Goal: Information Seeking & Learning: Learn about a topic

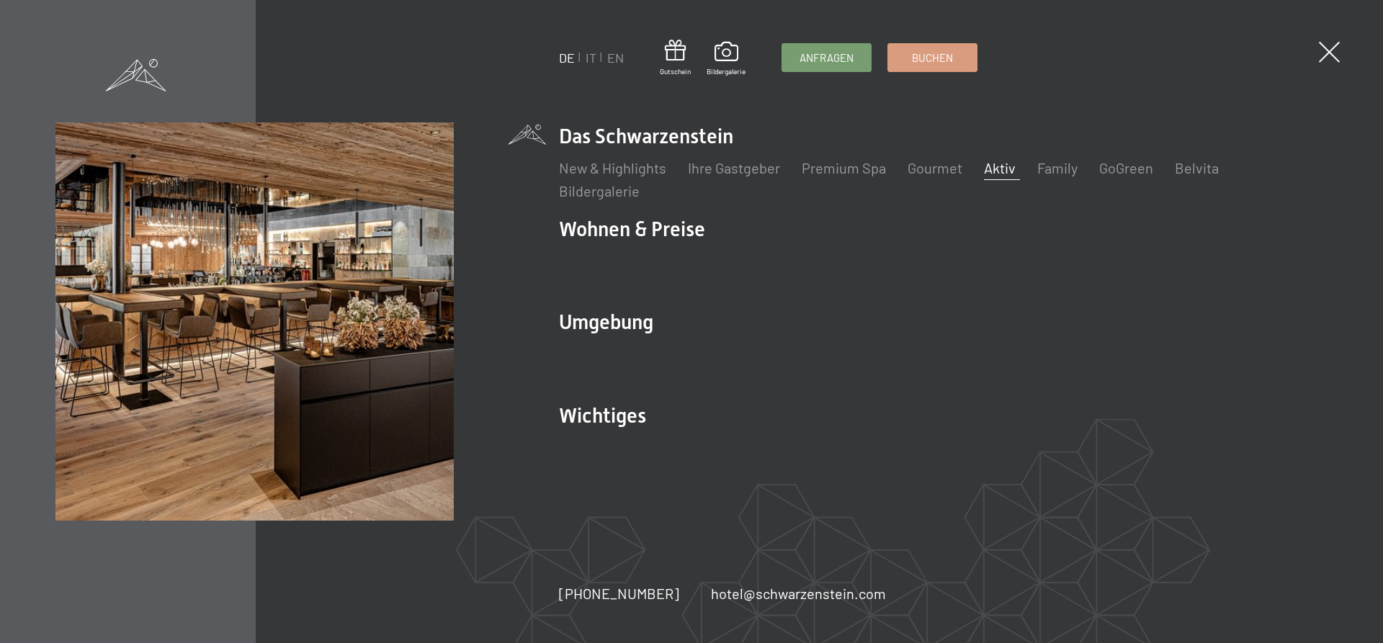
click at [990, 166] on link "Aktiv" at bounding box center [1000, 167] width 32 height 17
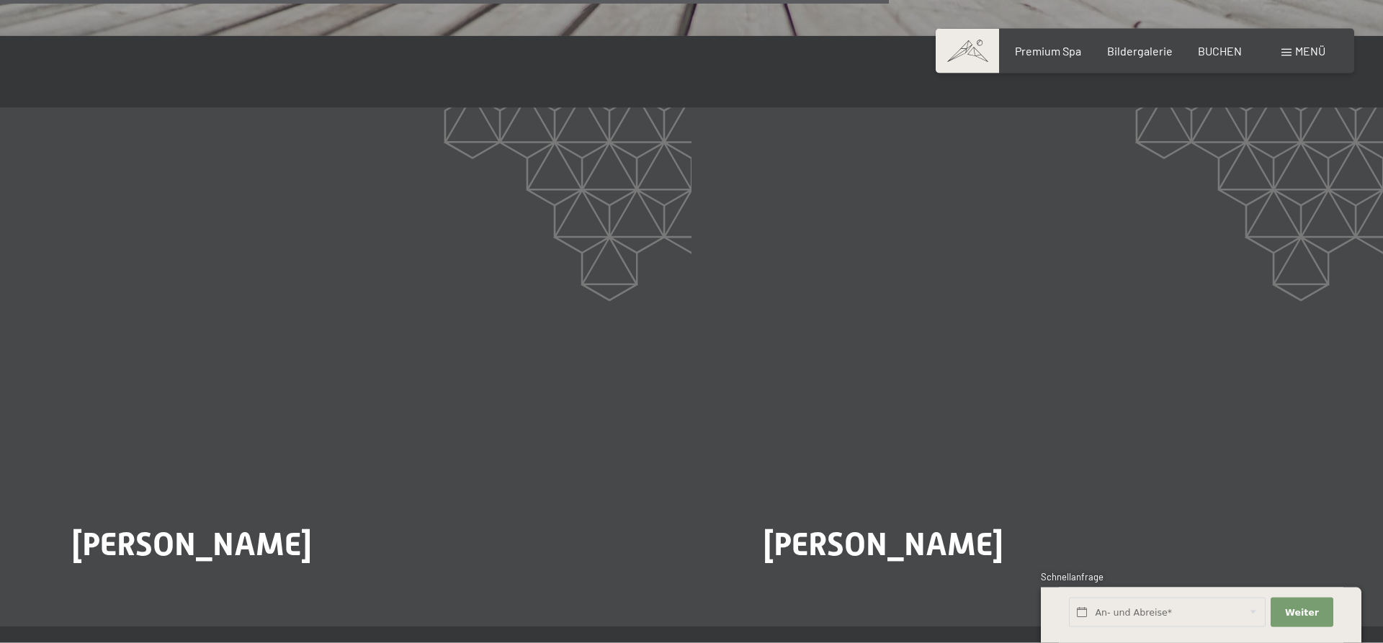
scroll to position [2694, 0]
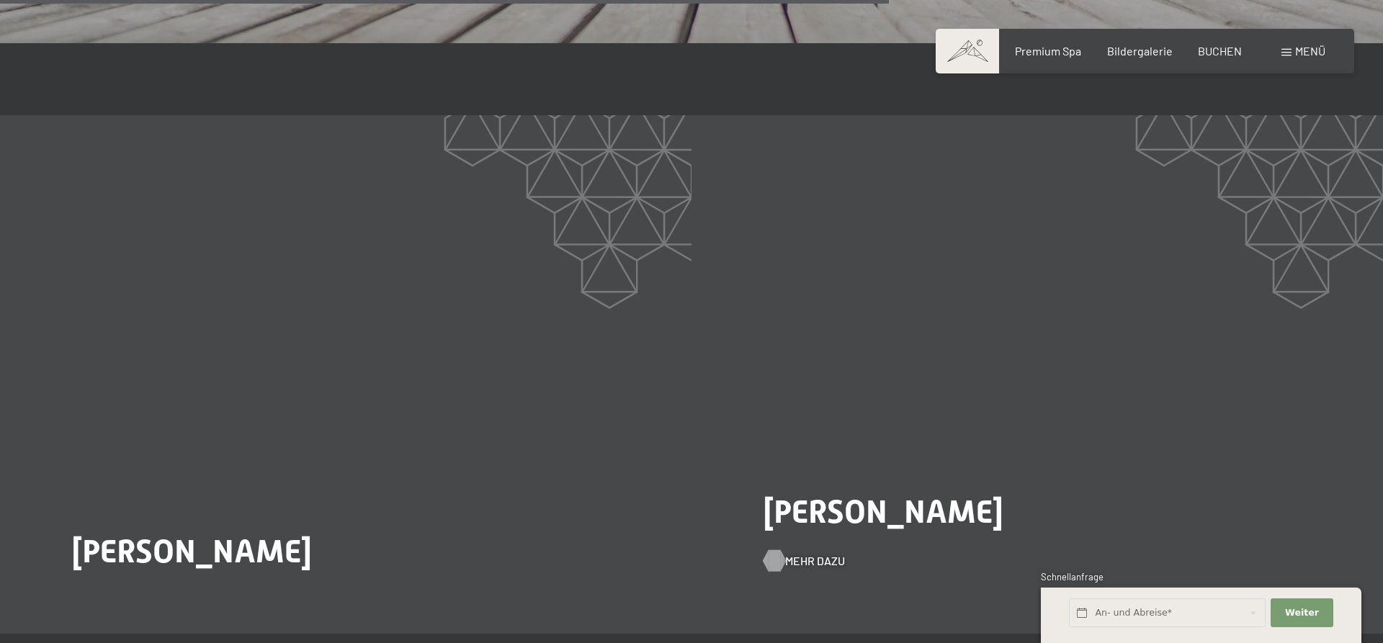
click at [827, 553] on span "Mehr dazu" at bounding box center [815, 561] width 60 height 16
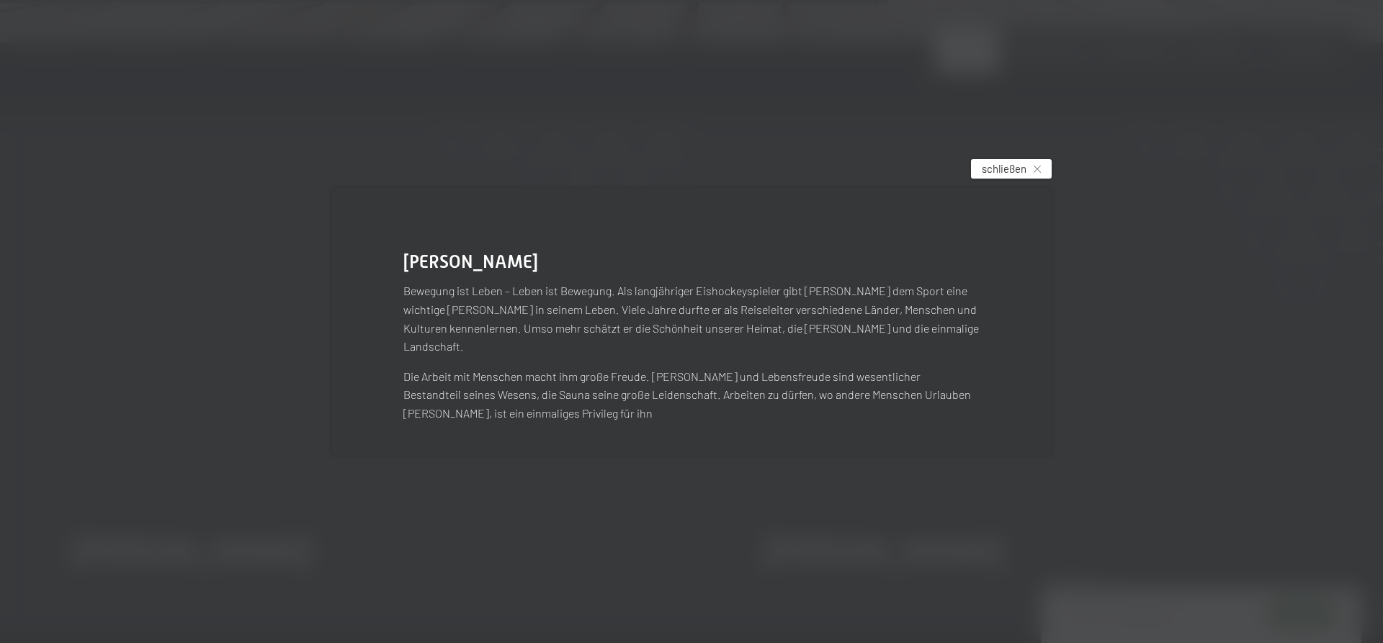
click at [999, 176] on span "schließen" at bounding box center [1004, 168] width 45 height 15
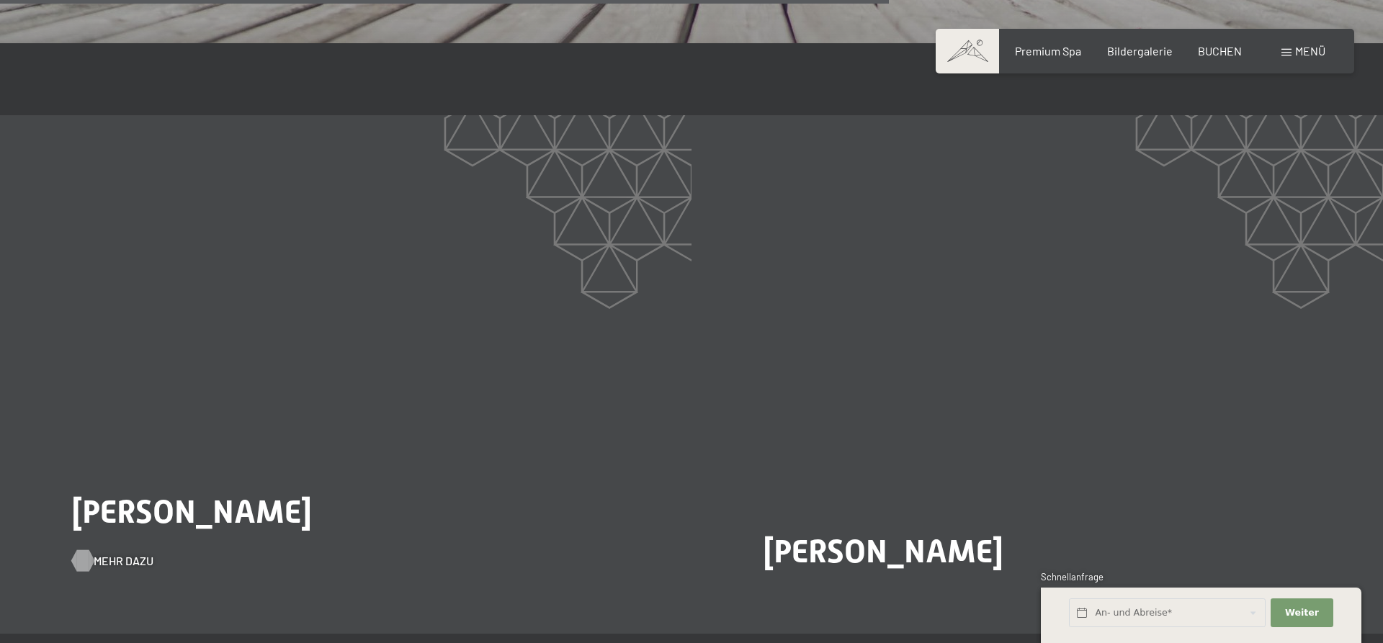
click at [125, 553] on span "Mehr dazu" at bounding box center [124, 561] width 60 height 16
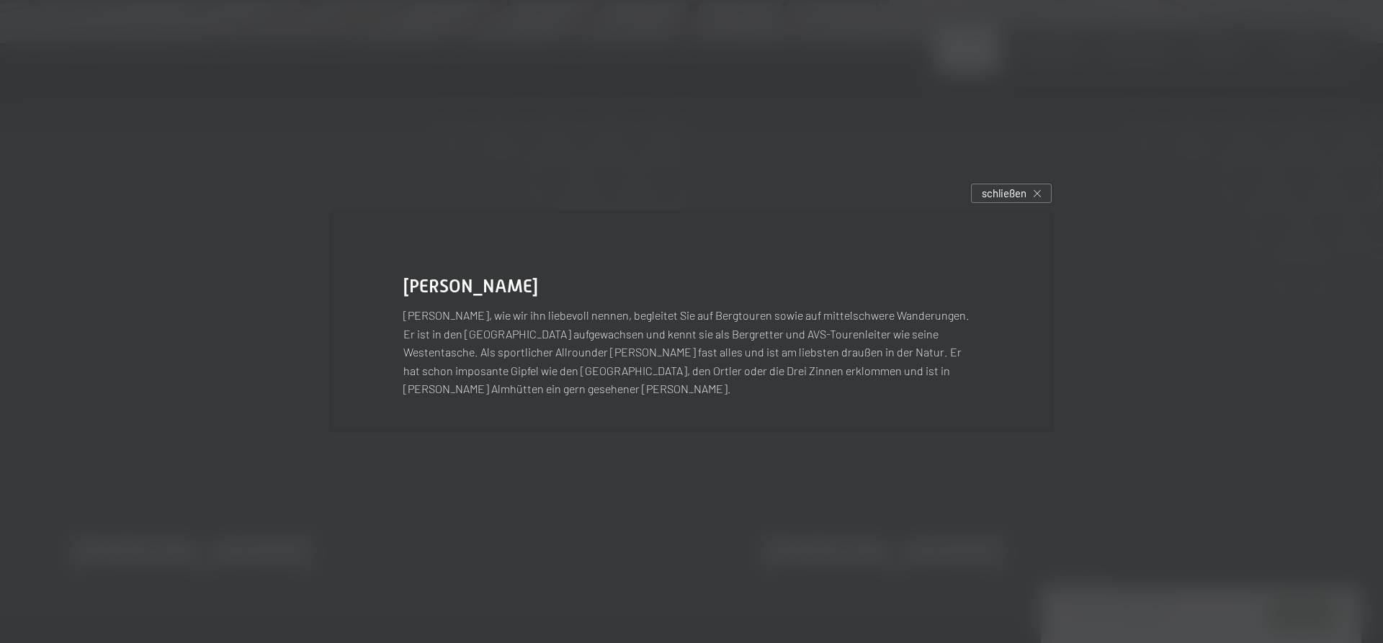
click at [1013, 189] on div at bounding box center [691, 321] width 1383 height 643
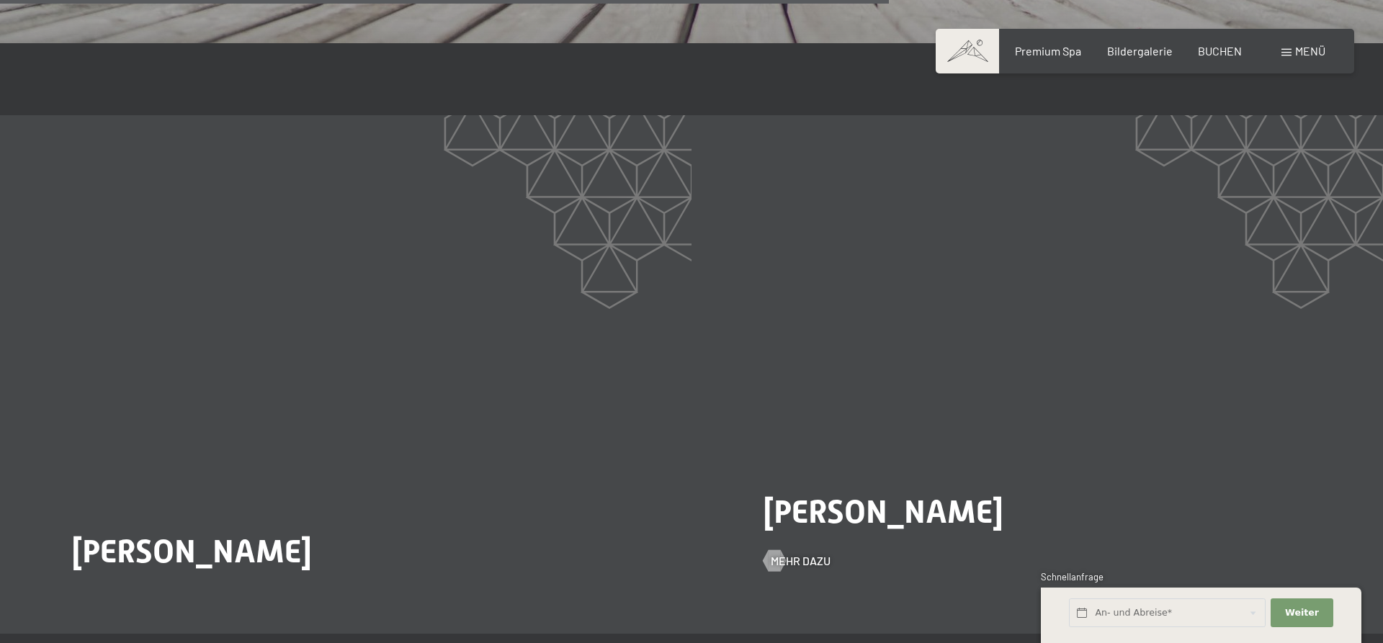
click at [1010, 202] on div "Paul Oberhuber Mehr dazu" at bounding box center [1036, 374] width 691 height 519
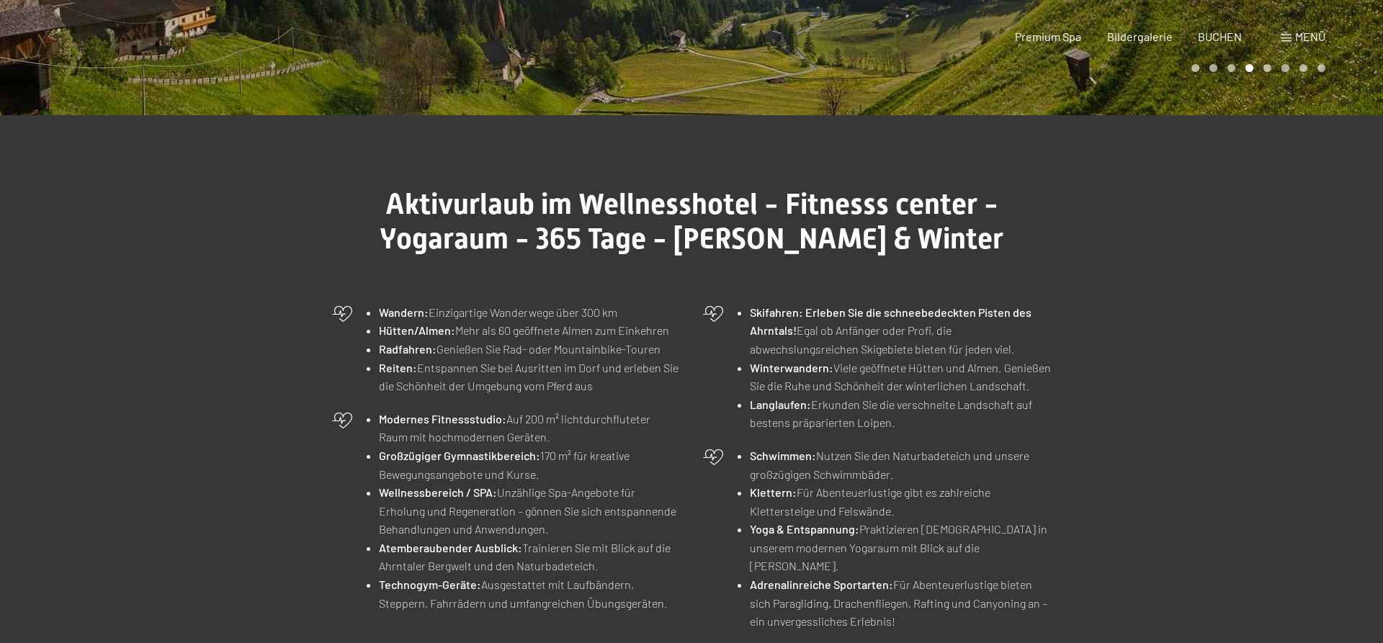
scroll to position [0, 0]
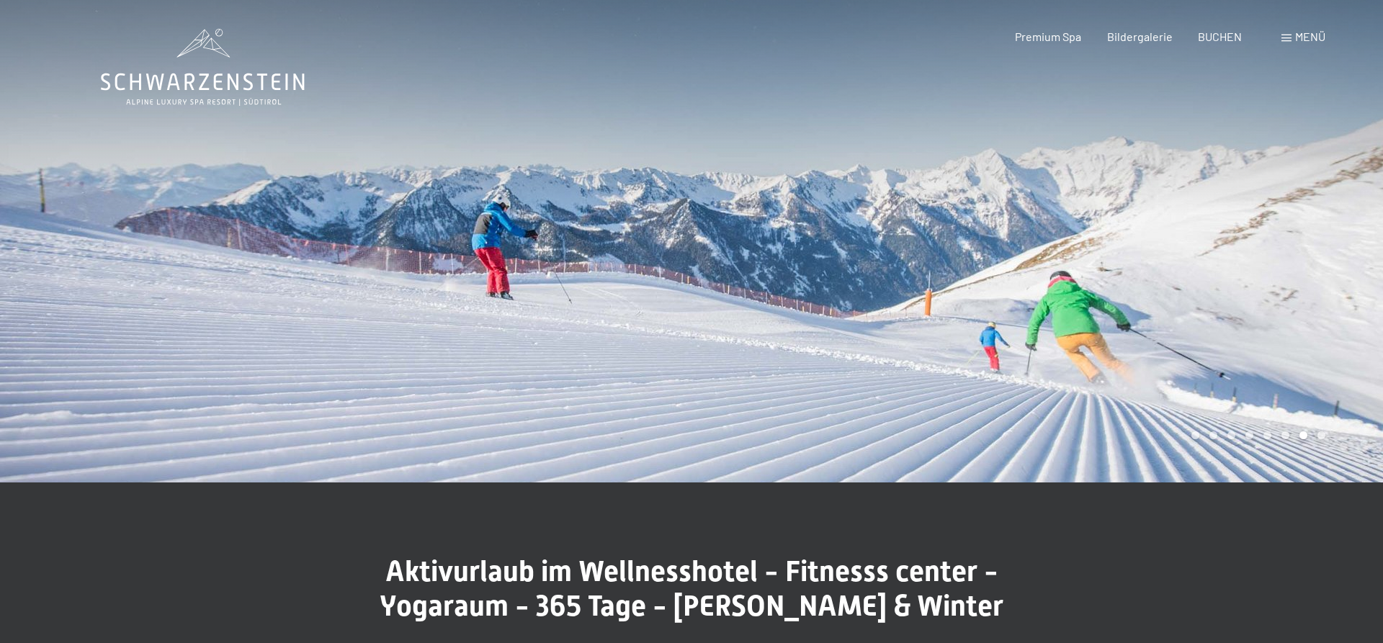
click at [224, 59] on icon at bounding box center [203, 67] width 204 height 77
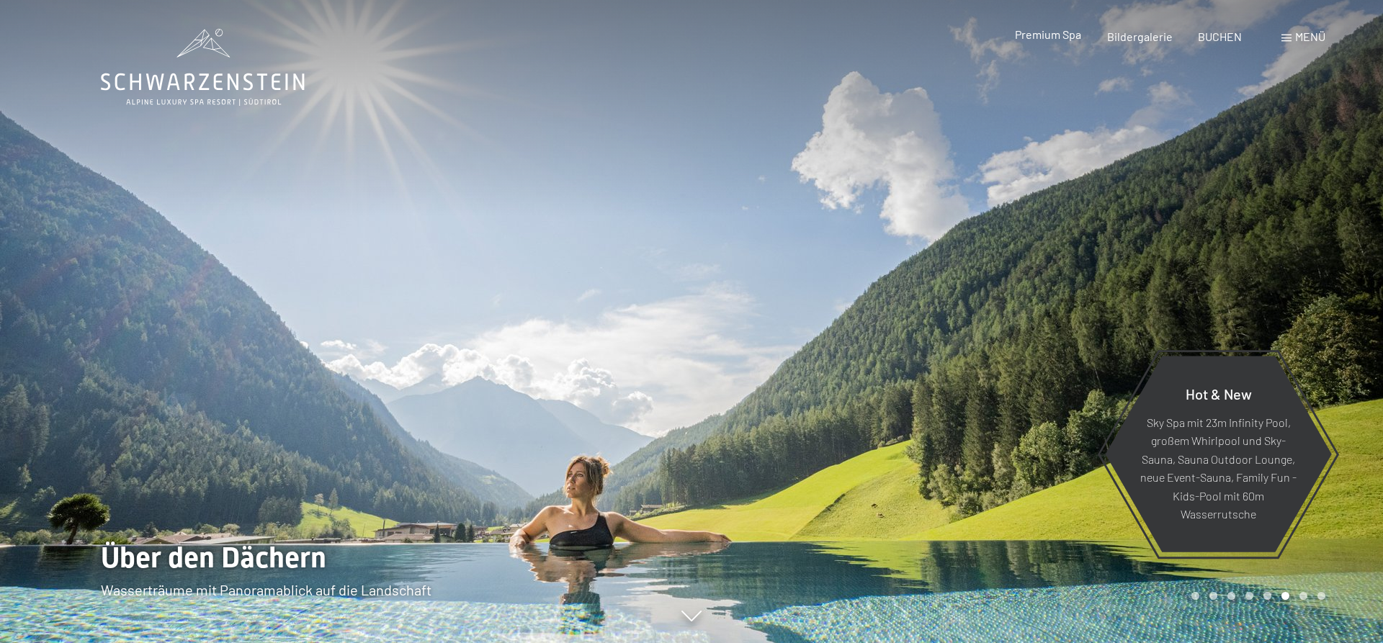
click at [1047, 35] on span "Premium Spa" at bounding box center [1048, 34] width 66 height 14
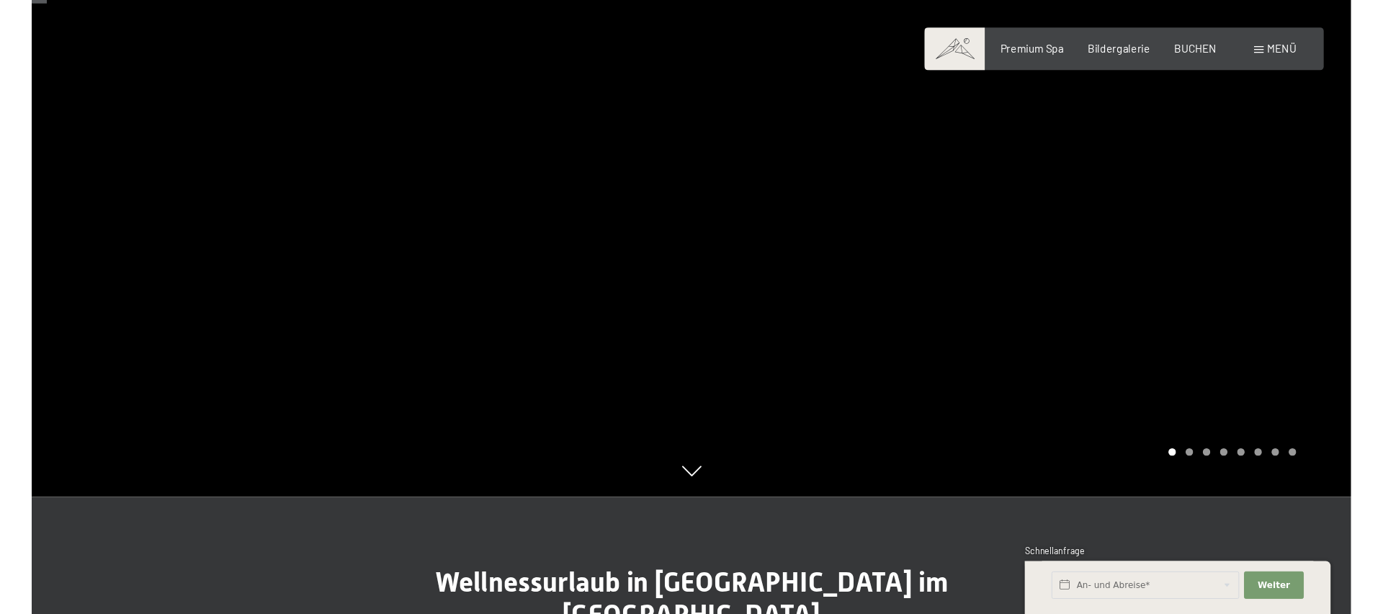
scroll to position [245, 0]
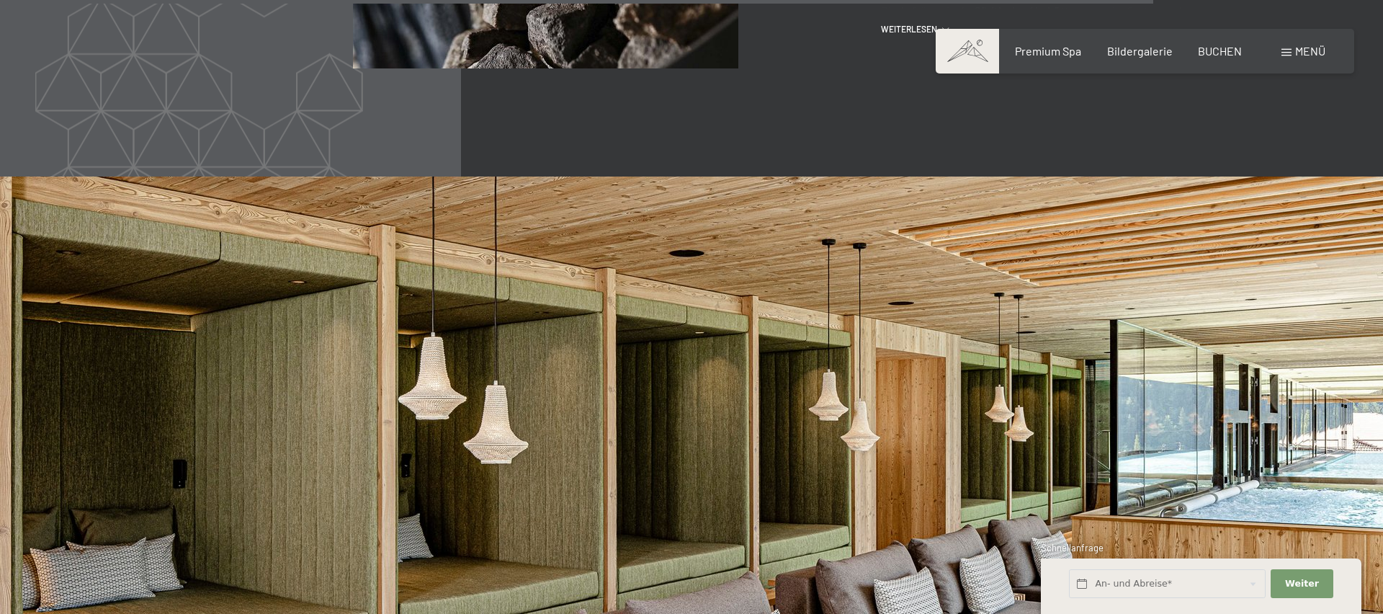
scroll to position [7379, 0]
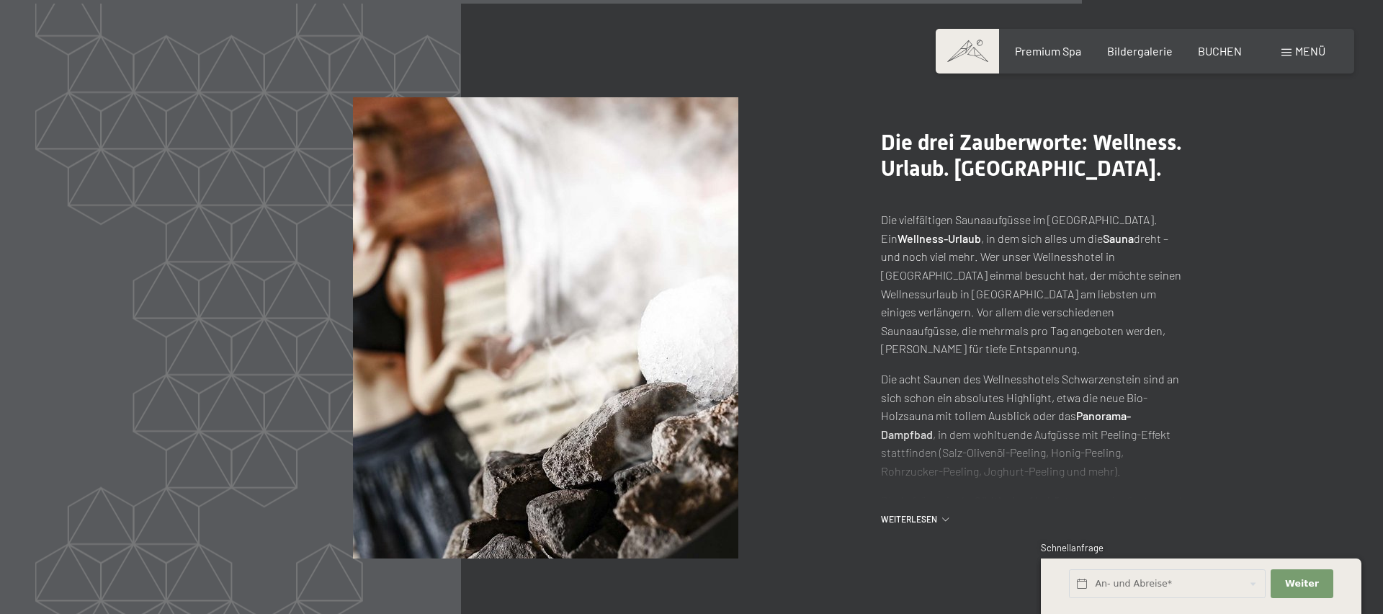
click at [925, 513] on span "Weiterlesen" at bounding box center [911, 519] width 61 height 12
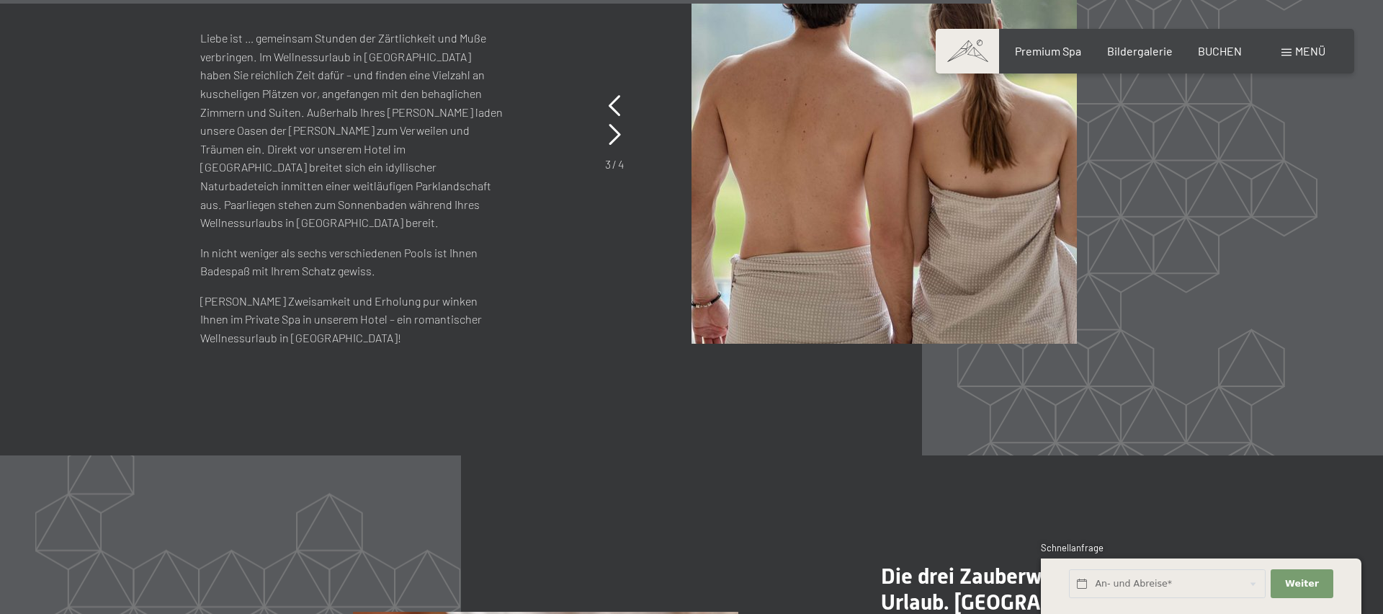
scroll to position [6767, 0]
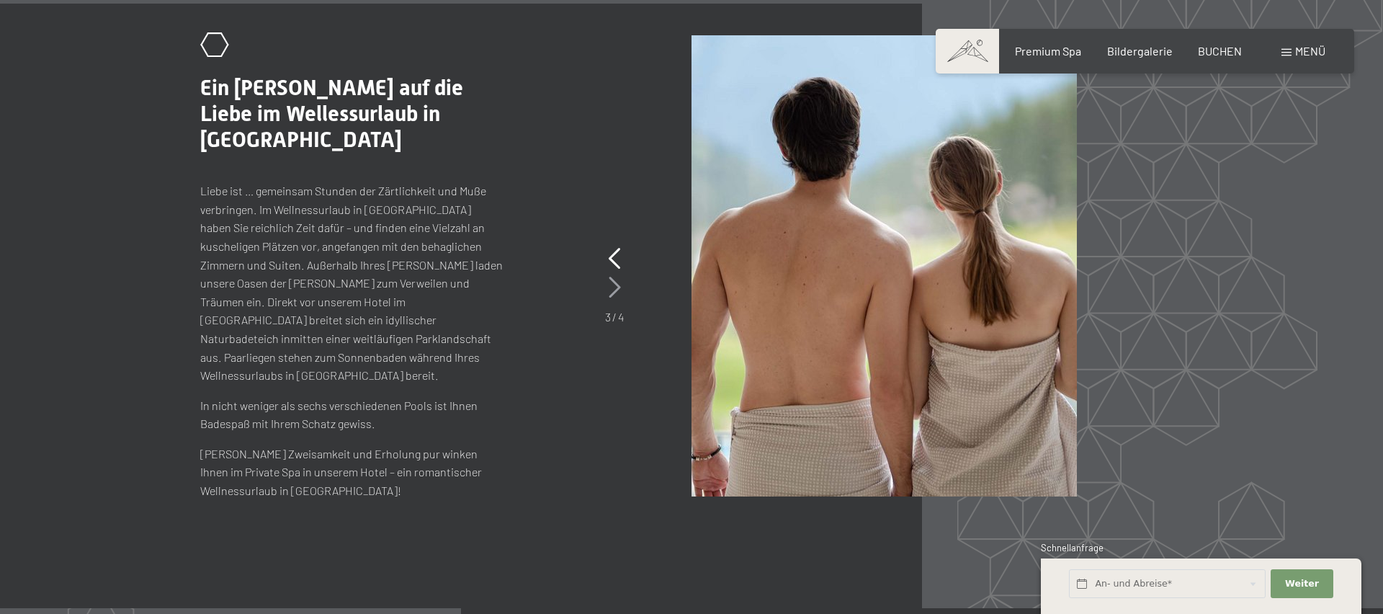
click at [615, 277] on icon at bounding box center [615, 288] width 12 height 22
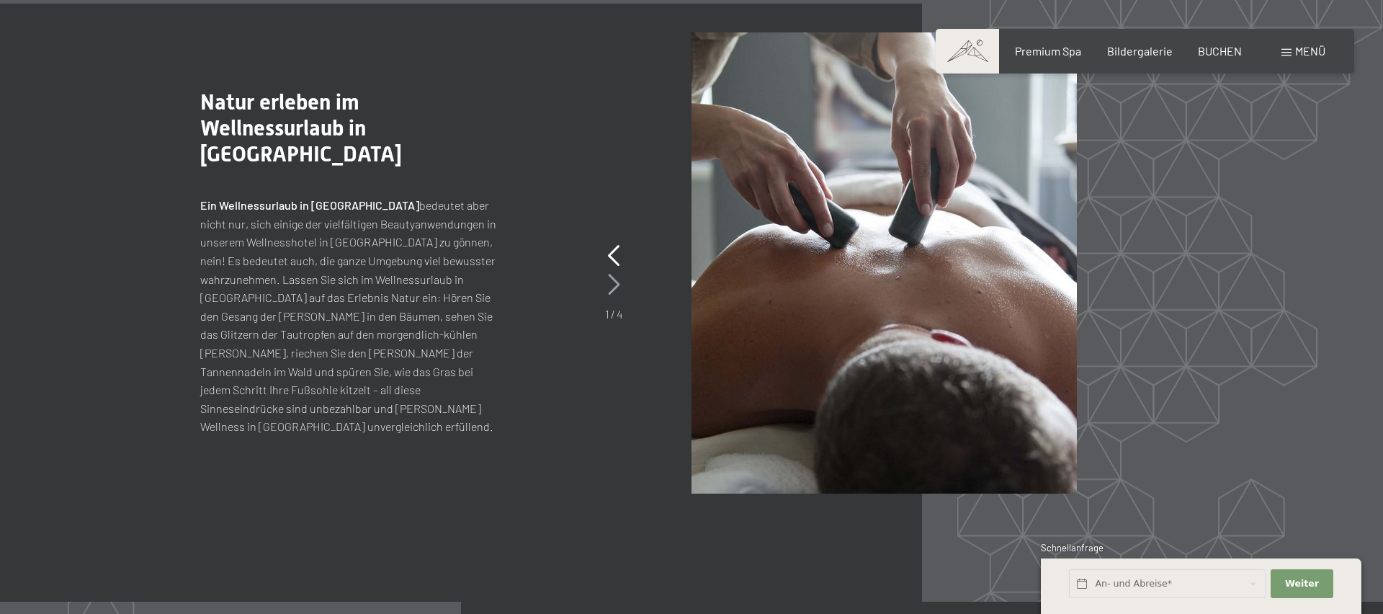
click at [615, 274] on icon at bounding box center [614, 285] width 12 height 22
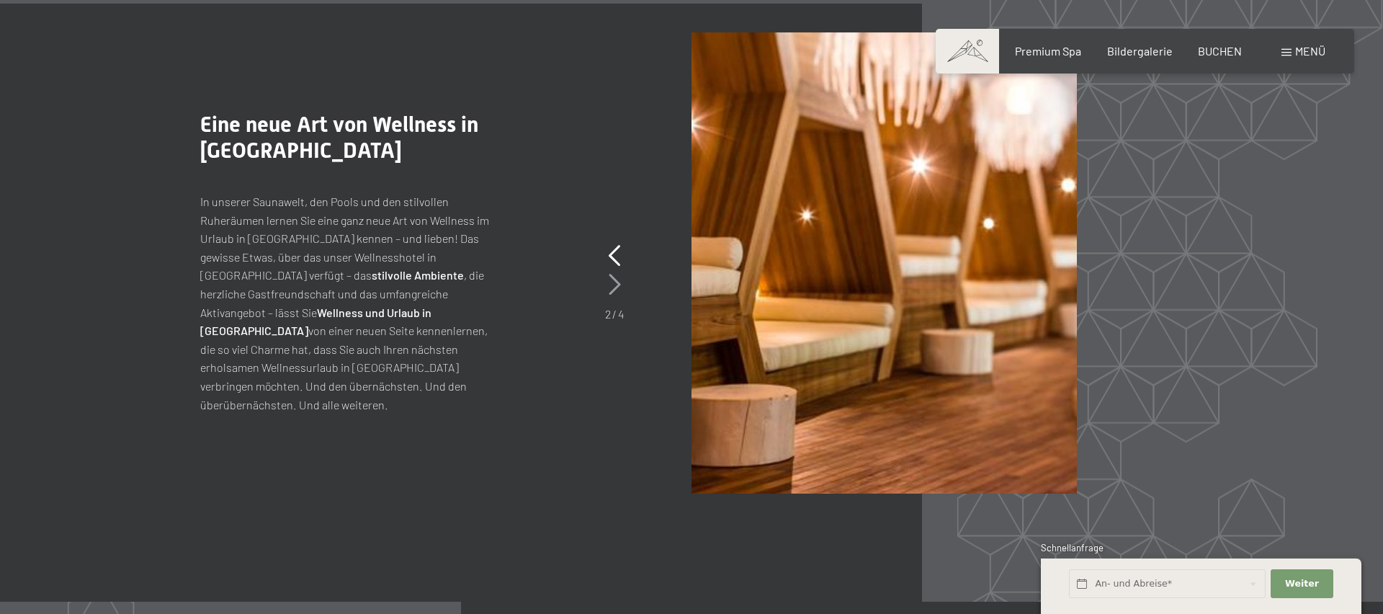
click at [615, 274] on icon at bounding box center [615, 285] width 12 height 22
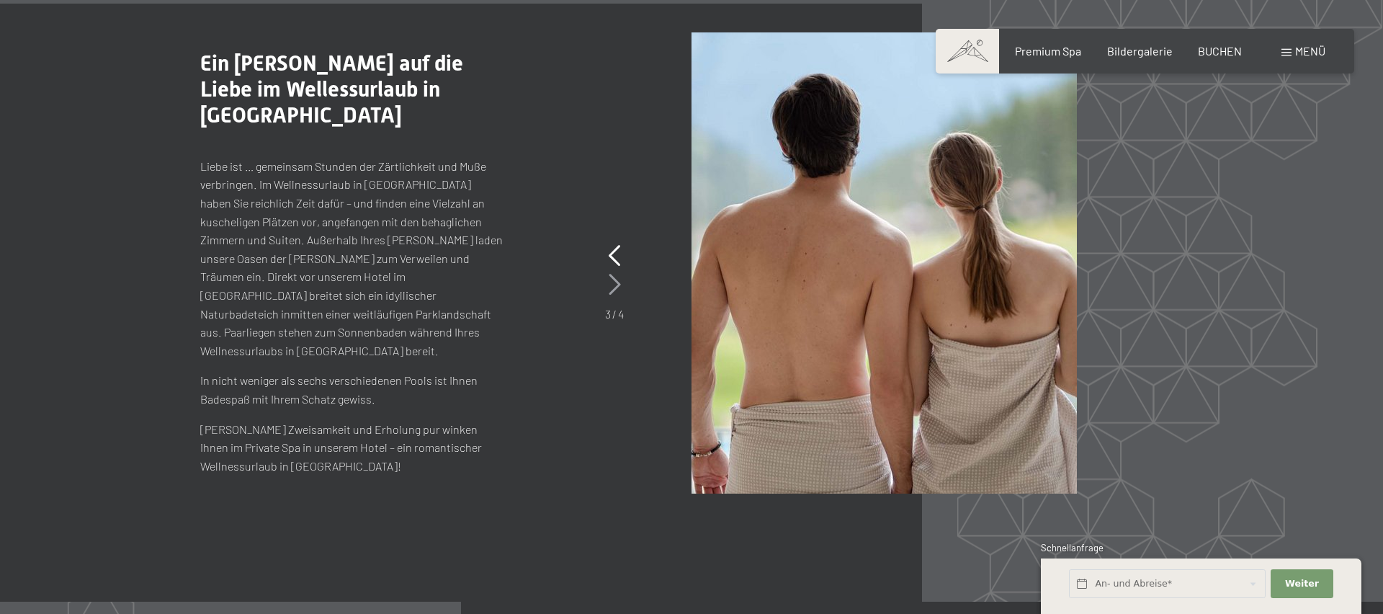
click at [615, 274] on icon at bounding box center [615, 285] width 12 height 22
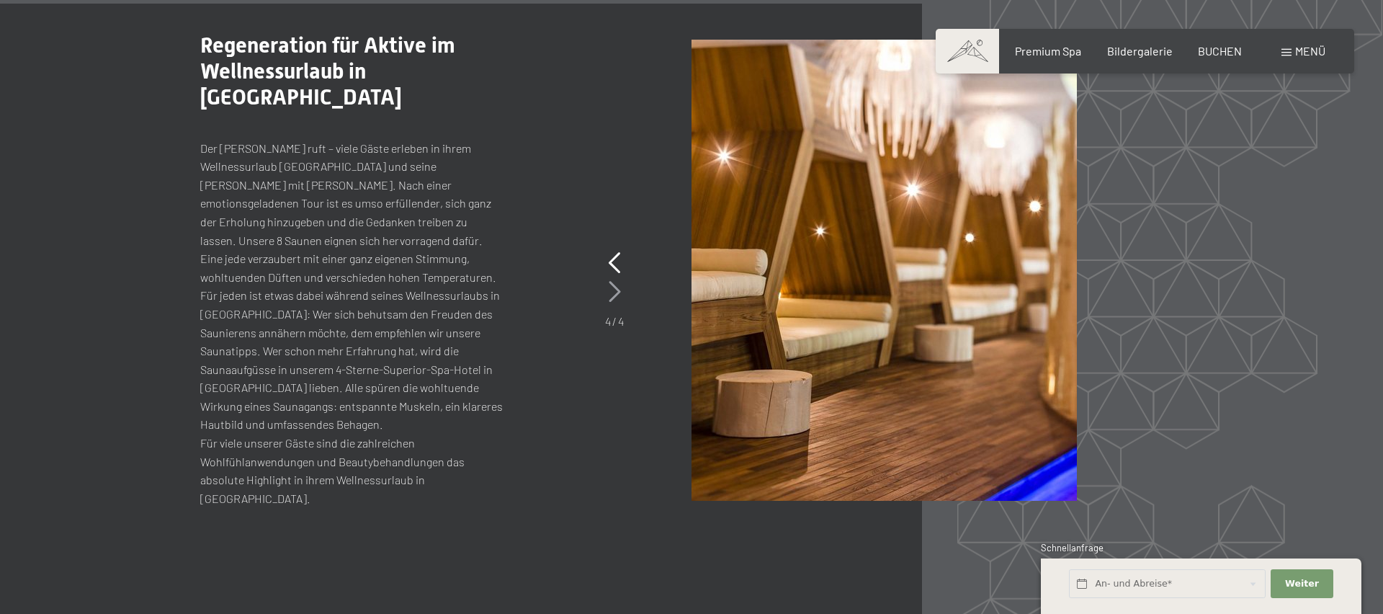
click at [615, 281] on icon at bounding box center [615, 292] width 12 height 22
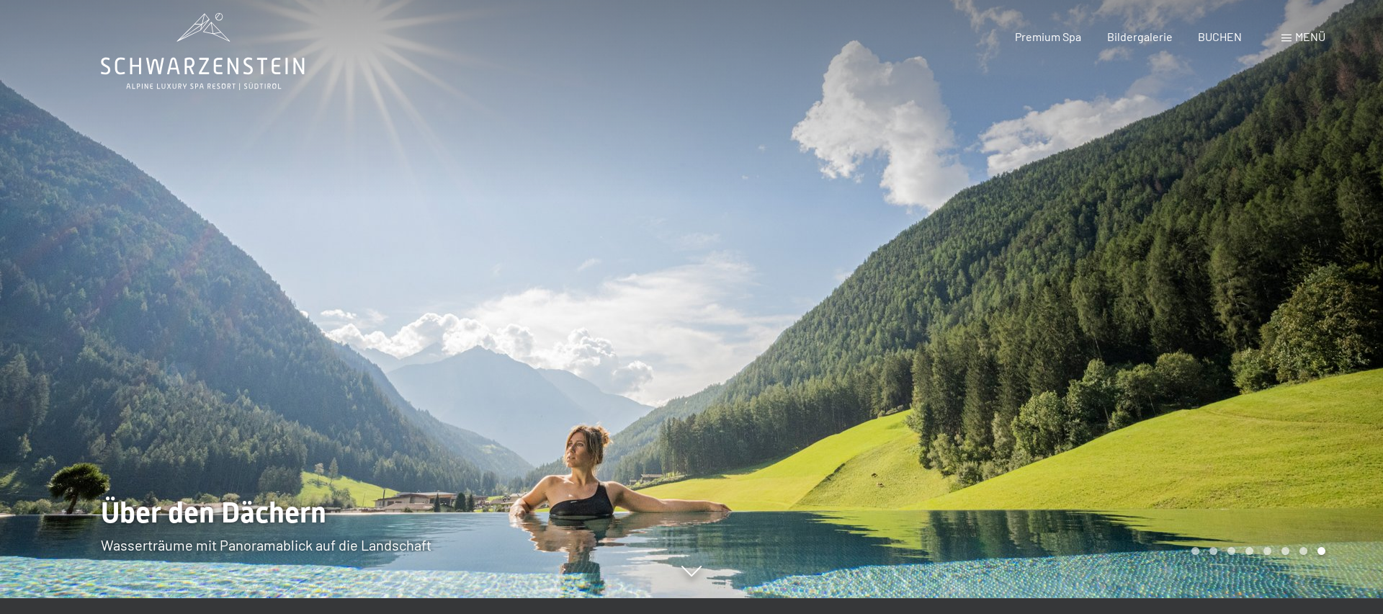
scroll to position [0, 0]
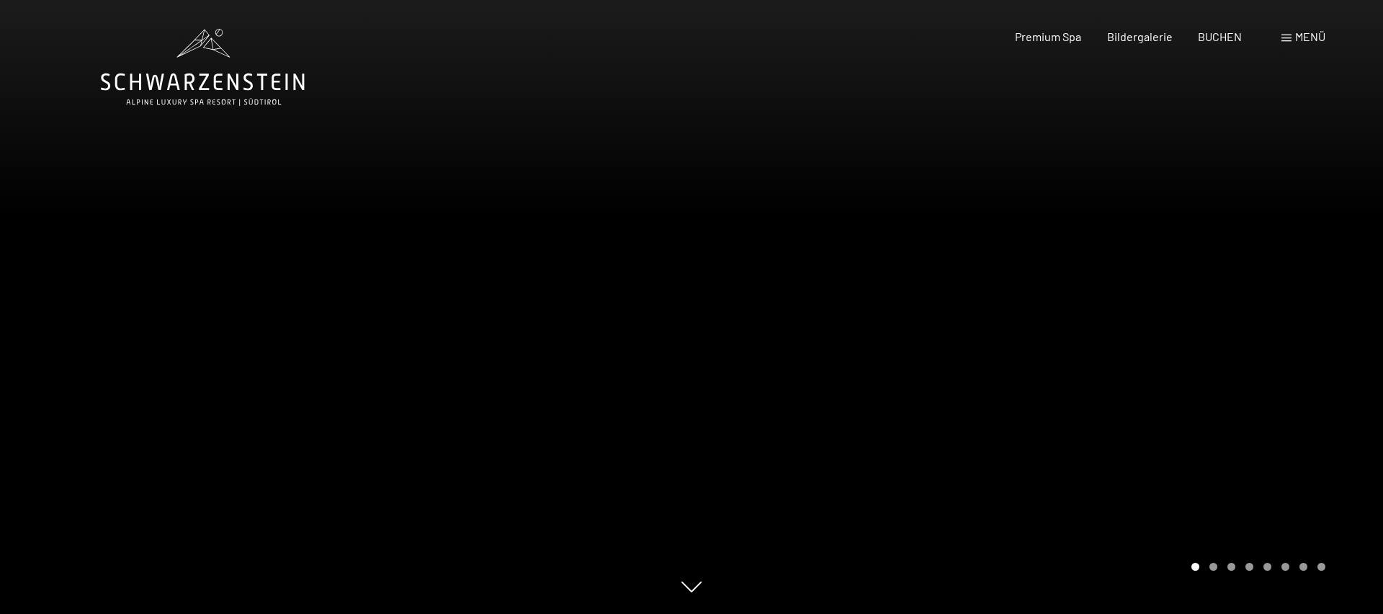
click at [1297, 37] on span "Menü" at bounding box center [1310, 37] width 30 height 14
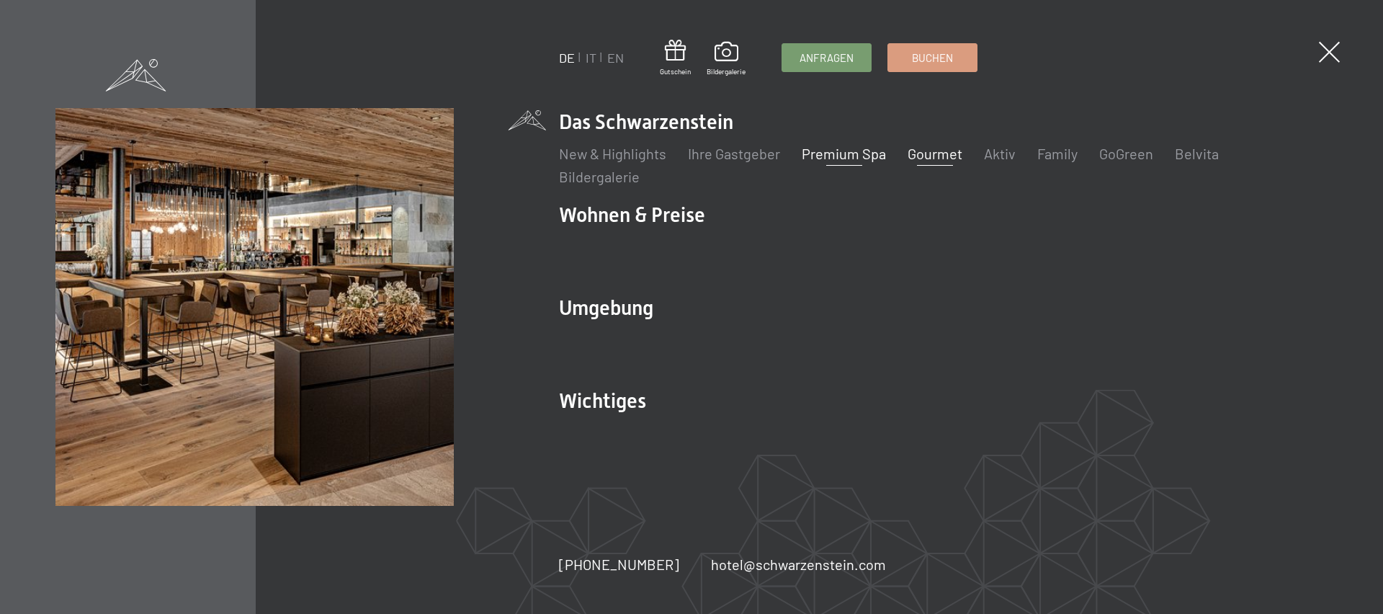
click at [934, 157] on link "Gourmet" at bounding box center [934, 153] width 55 height 17
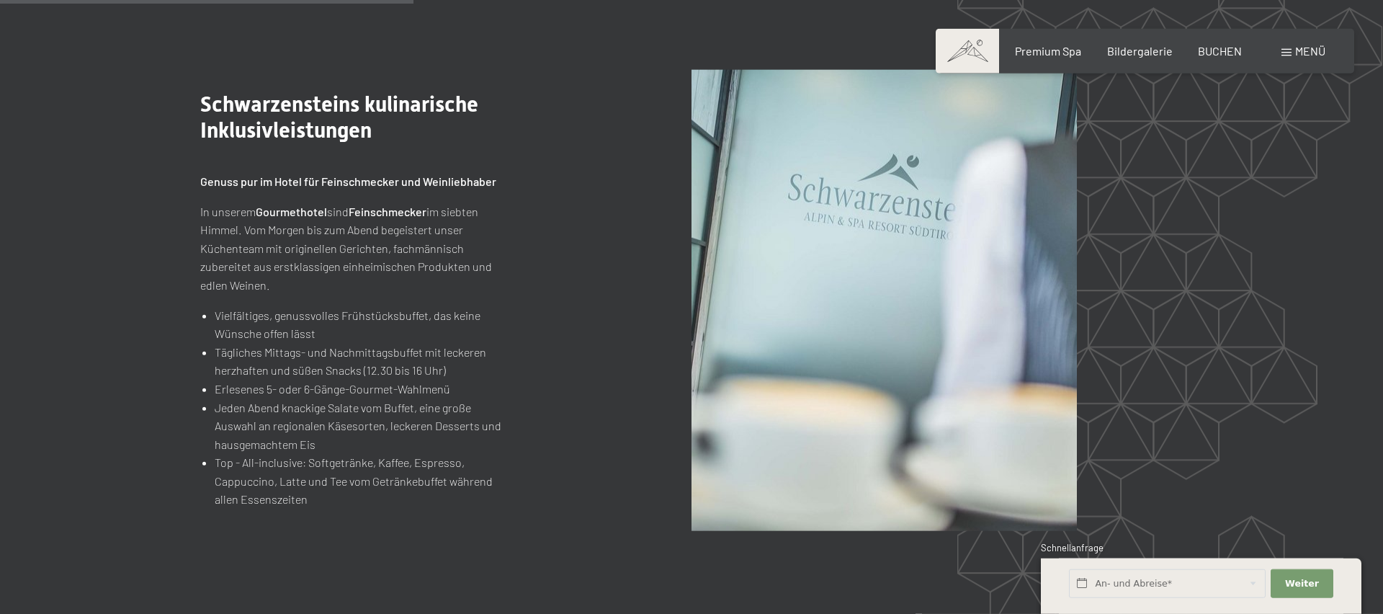
scroll to position [1714, 0]
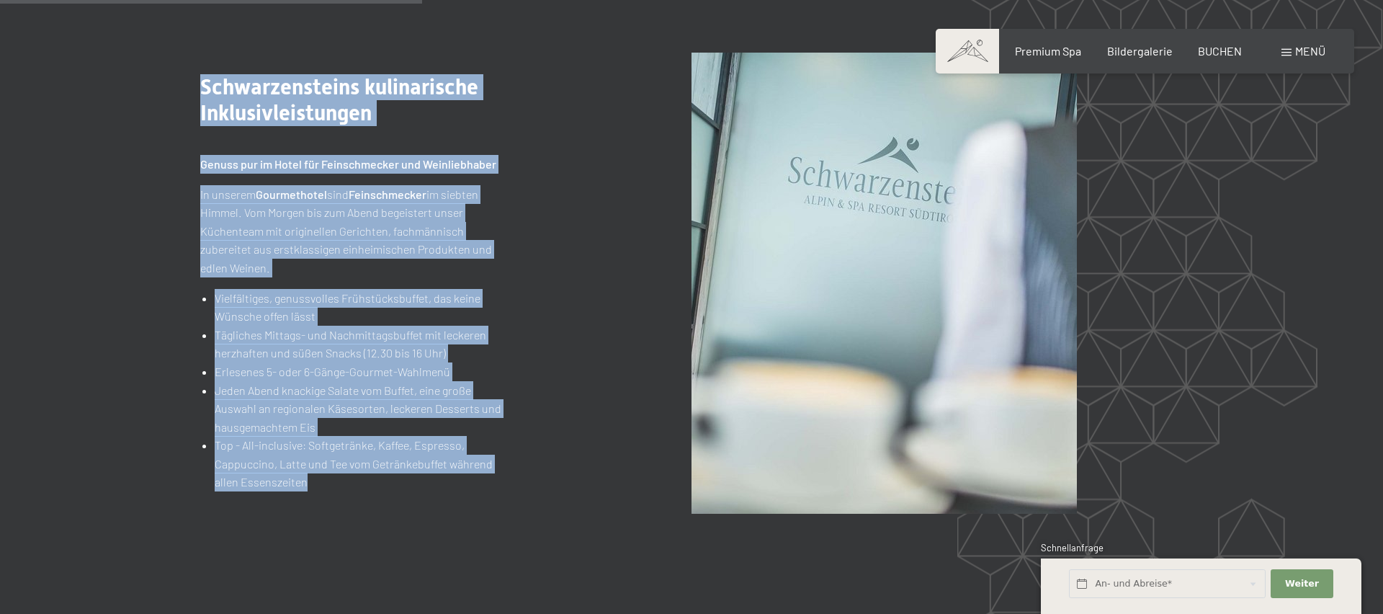
drag, startPoint x: 317, startPoint y: 466, endPoint x: 197, endPoint y: 72, distance: 411.9
click at [197, 72] on div ".st0{fill:none;stroke:#FFFFFF;stroke-width:2;stroke-linecap:round;stroke-miterl…" at bounding box center [691, 283] width 1091 height 461
copy div "Schwarzensteins kulinarische Inklusivleistungen Genuss pur im Hotel für Feinsch…"
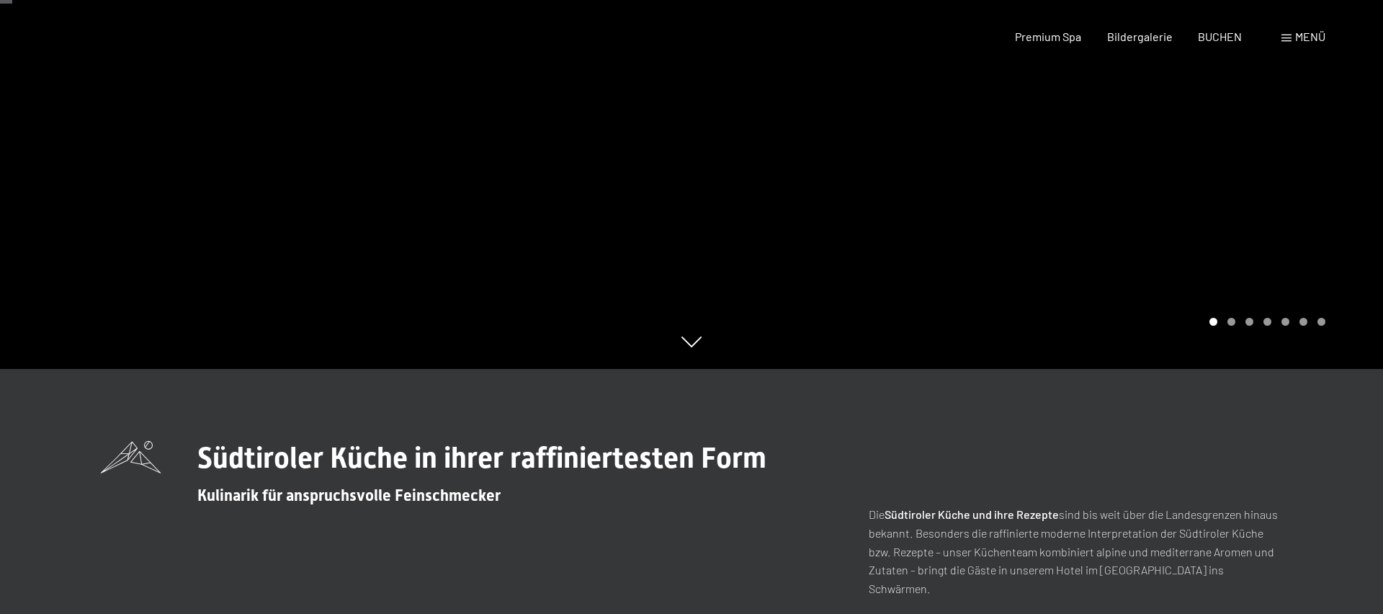
scroll to position [0, 0]
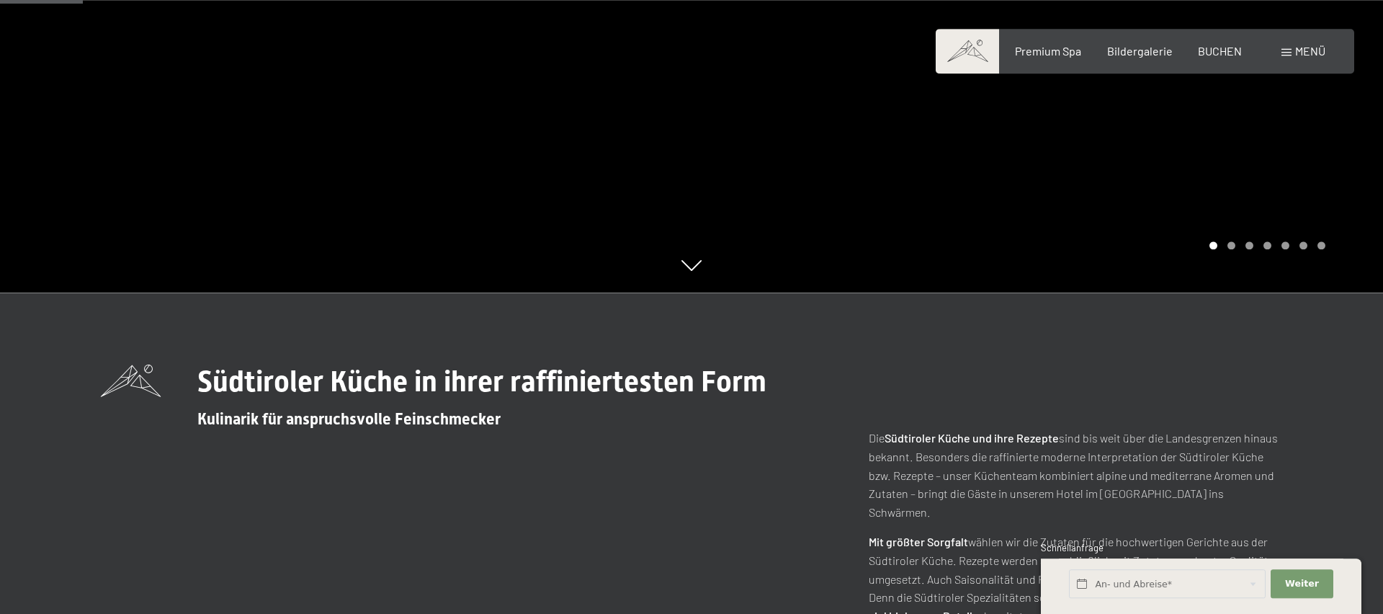
scroll to position [367, 0]
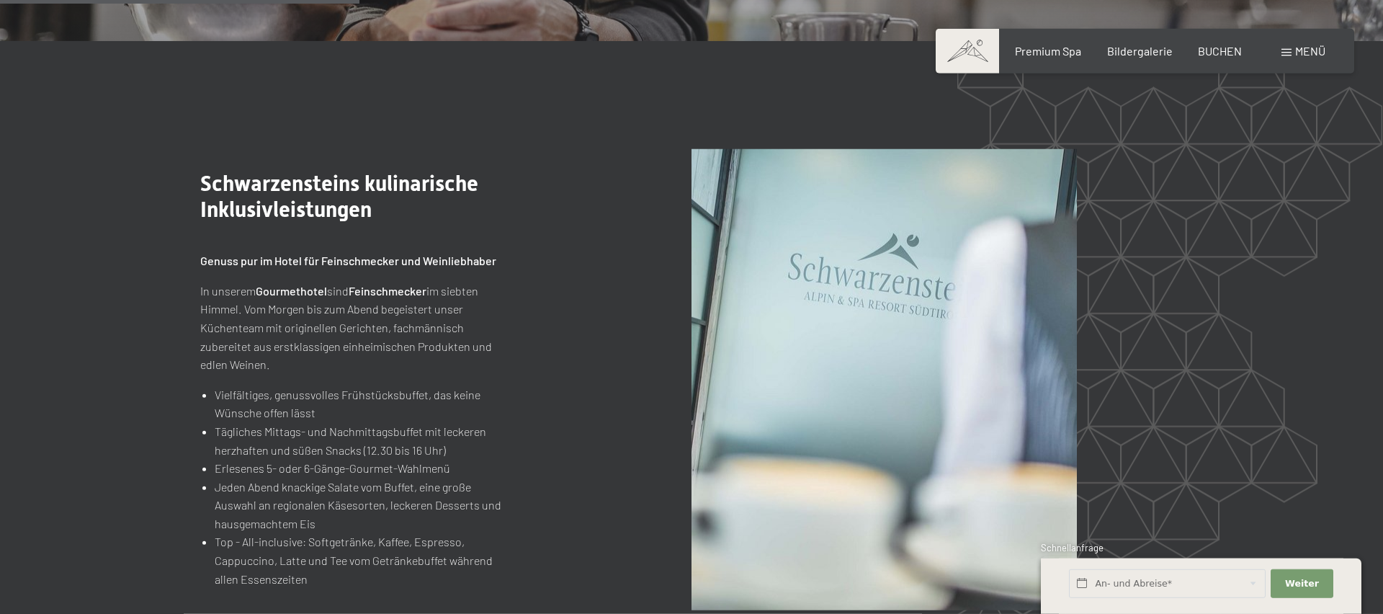
scroll to position [1714, 0]
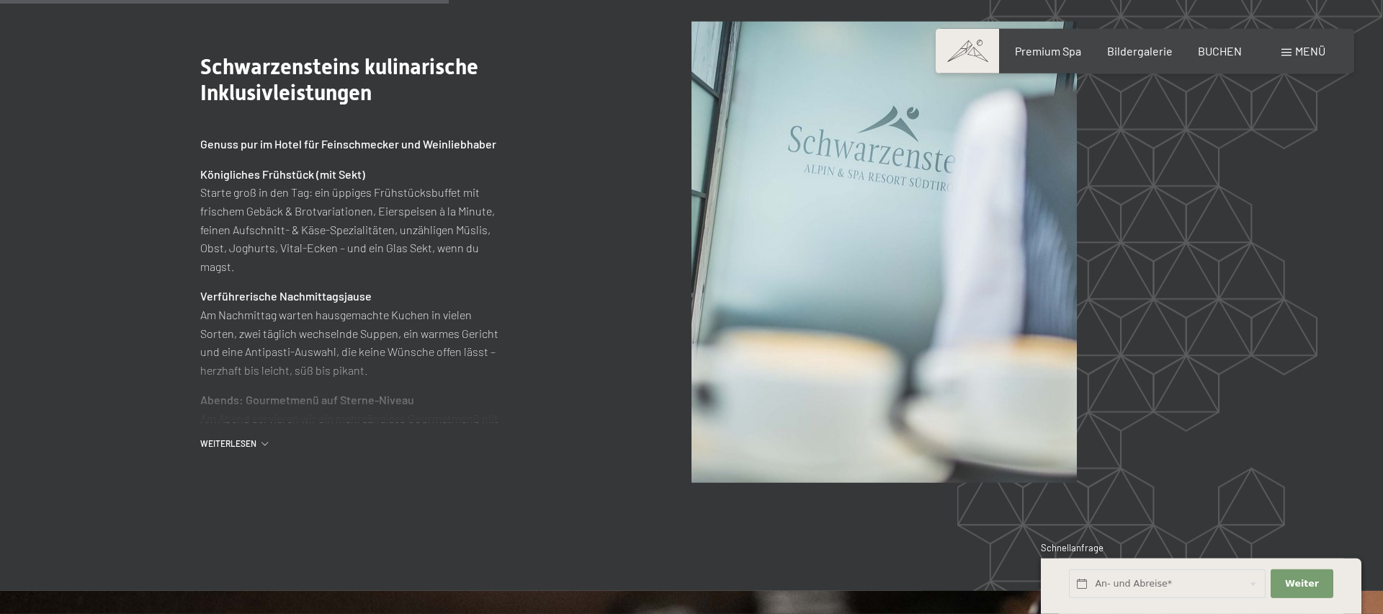
scroll to position [1837, 0]
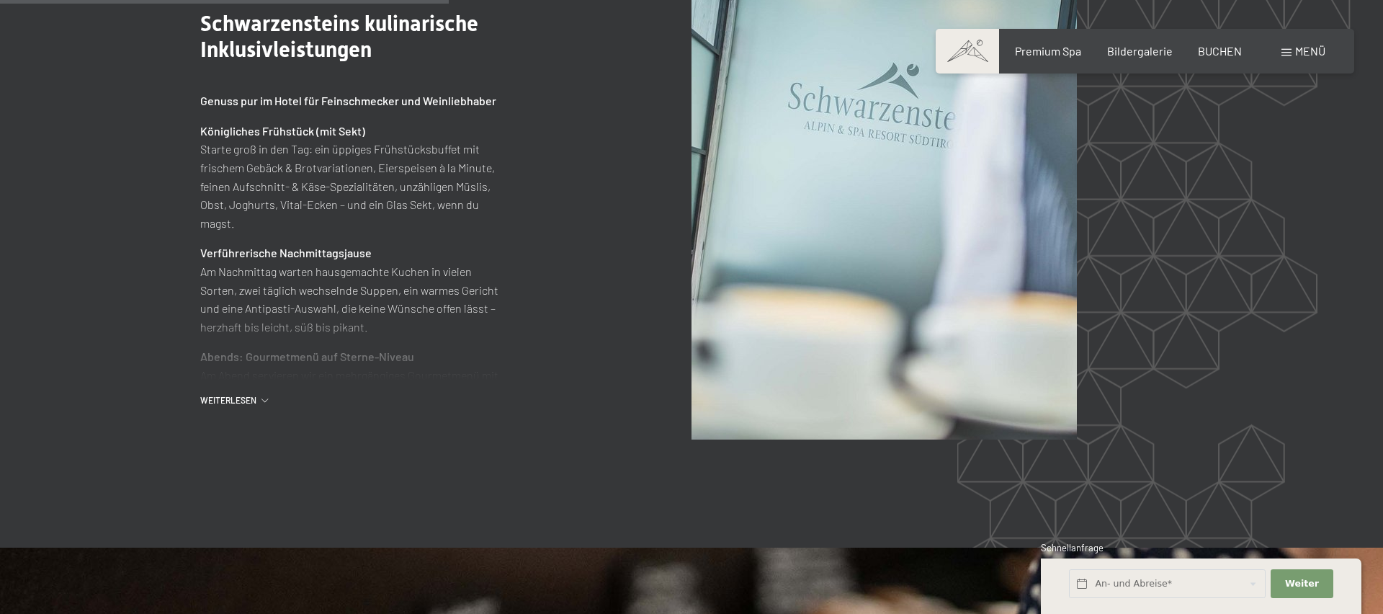
click at [256, 394] on span "Weiterlesen" at bounding box center [230, 400] width 61 height 12
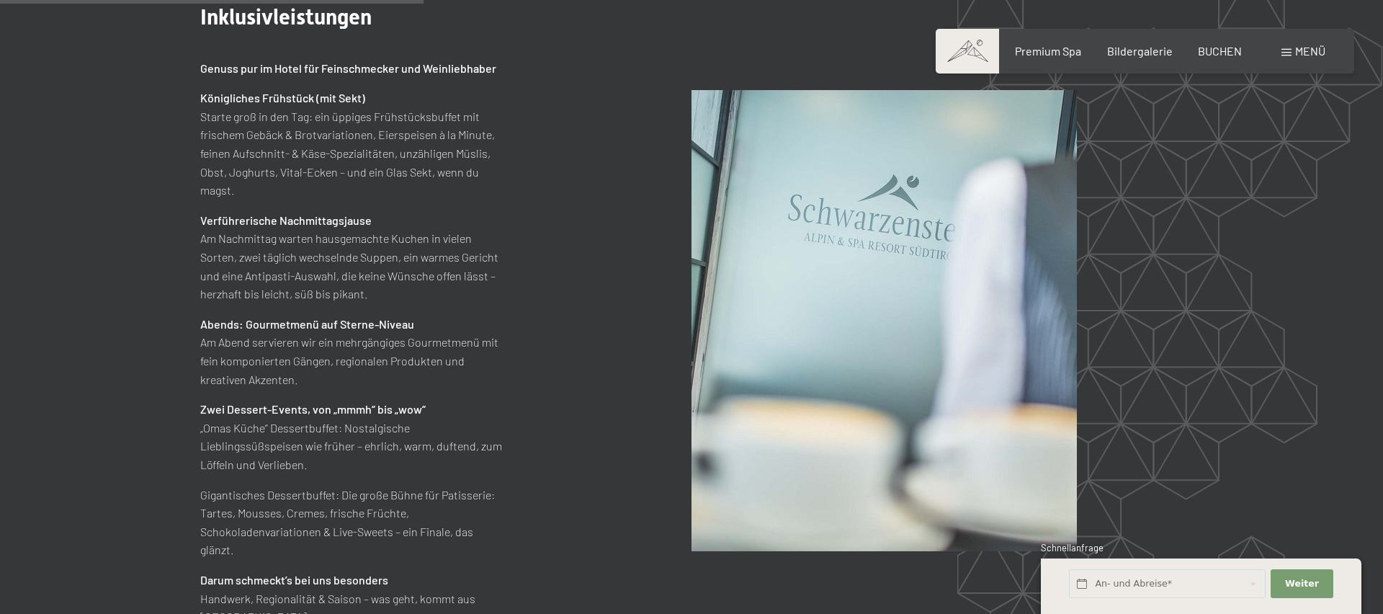
scroll to position [1803, 0]
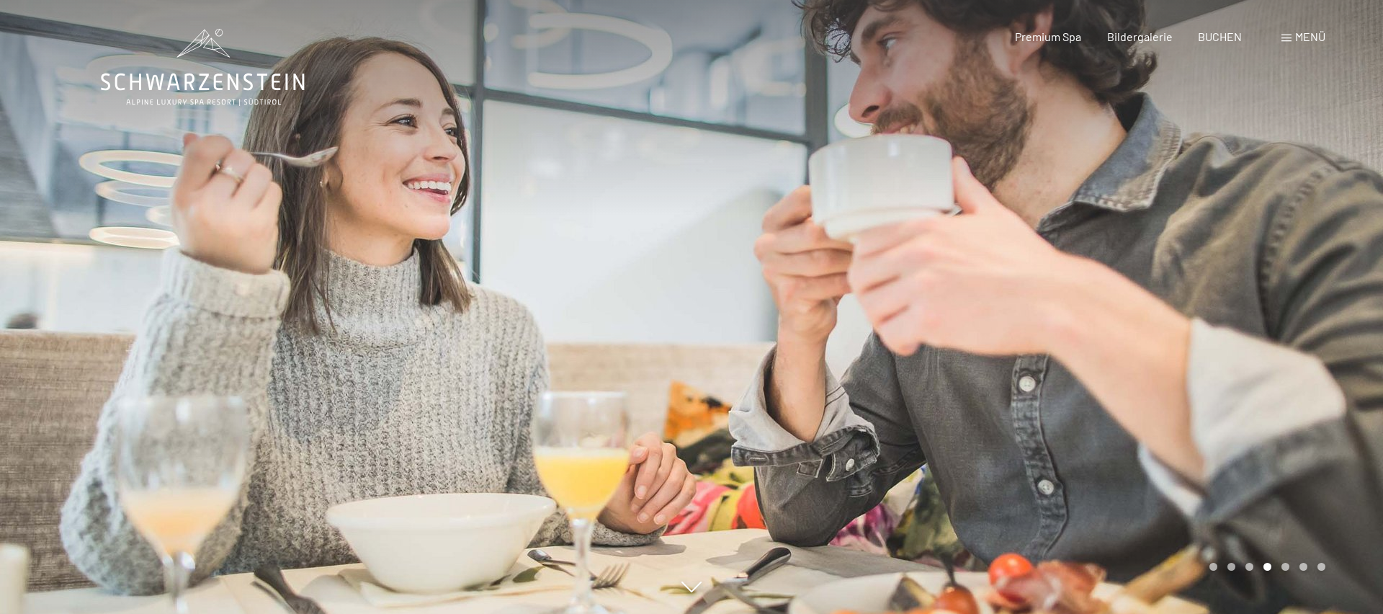
click at [1296, 35] on span "Menü" at bounding box center [1310, 37] width 30 height 14
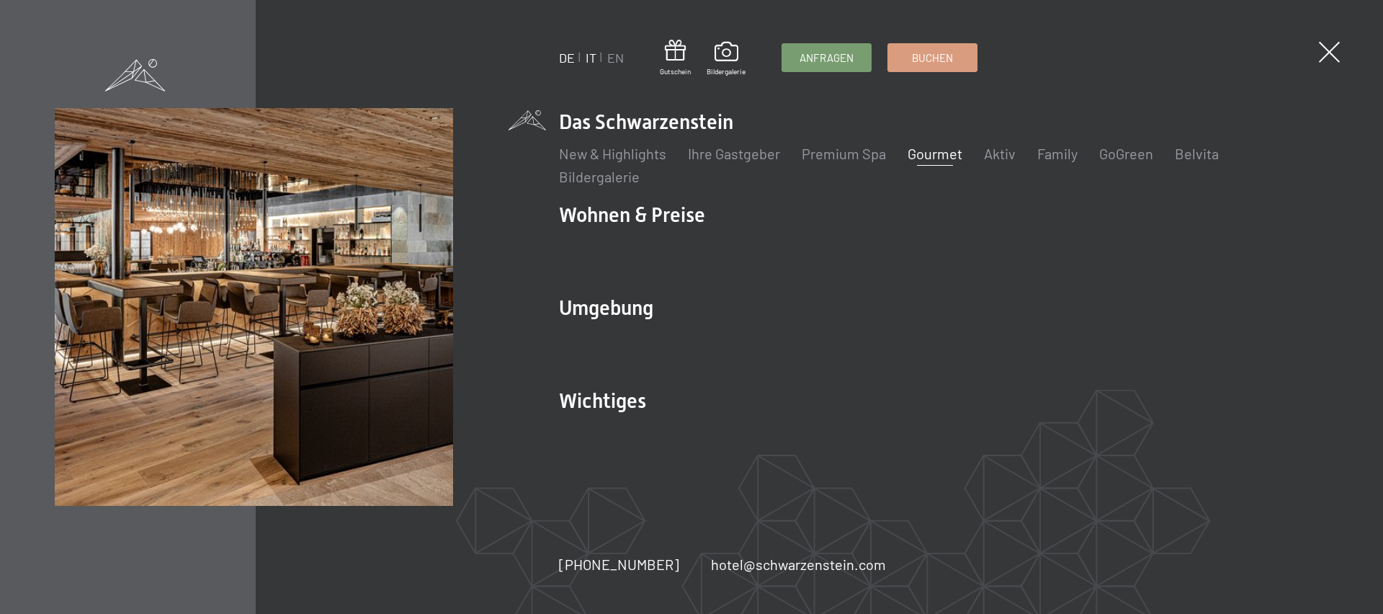
click at [587, 58] on link "IT" at bounding box center [591, 58] width 11 height 16
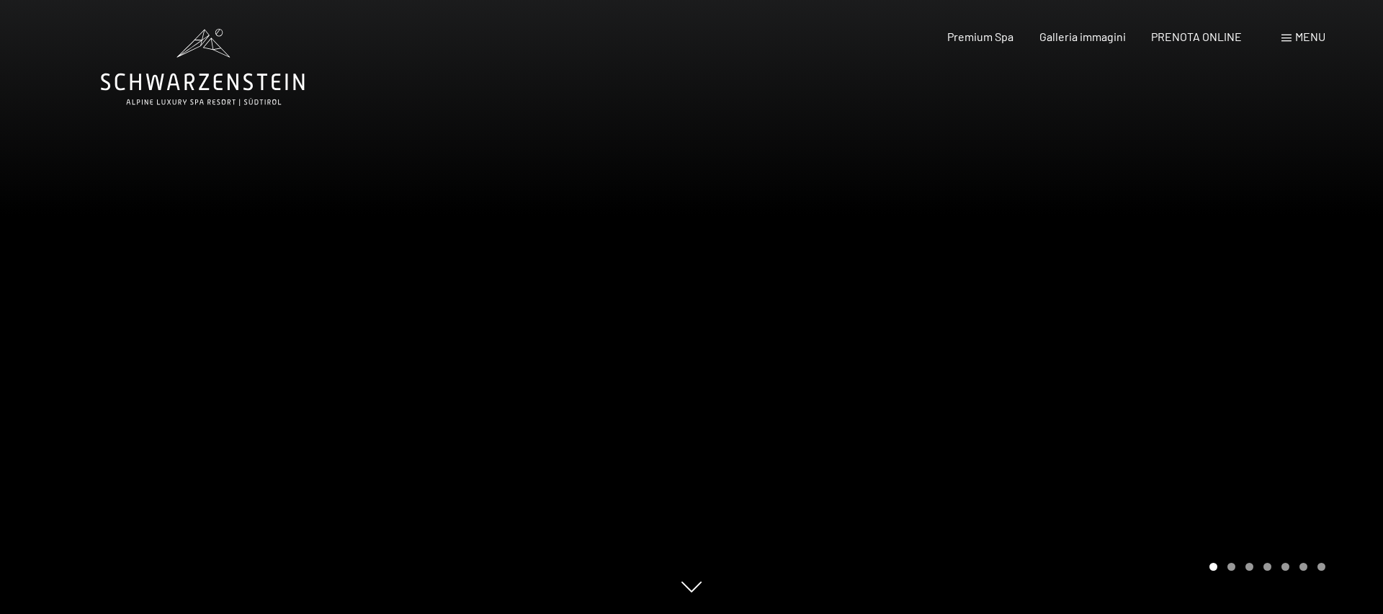
click at [217, 84] on icon at bounding box center [203, 67] width 204 height 77
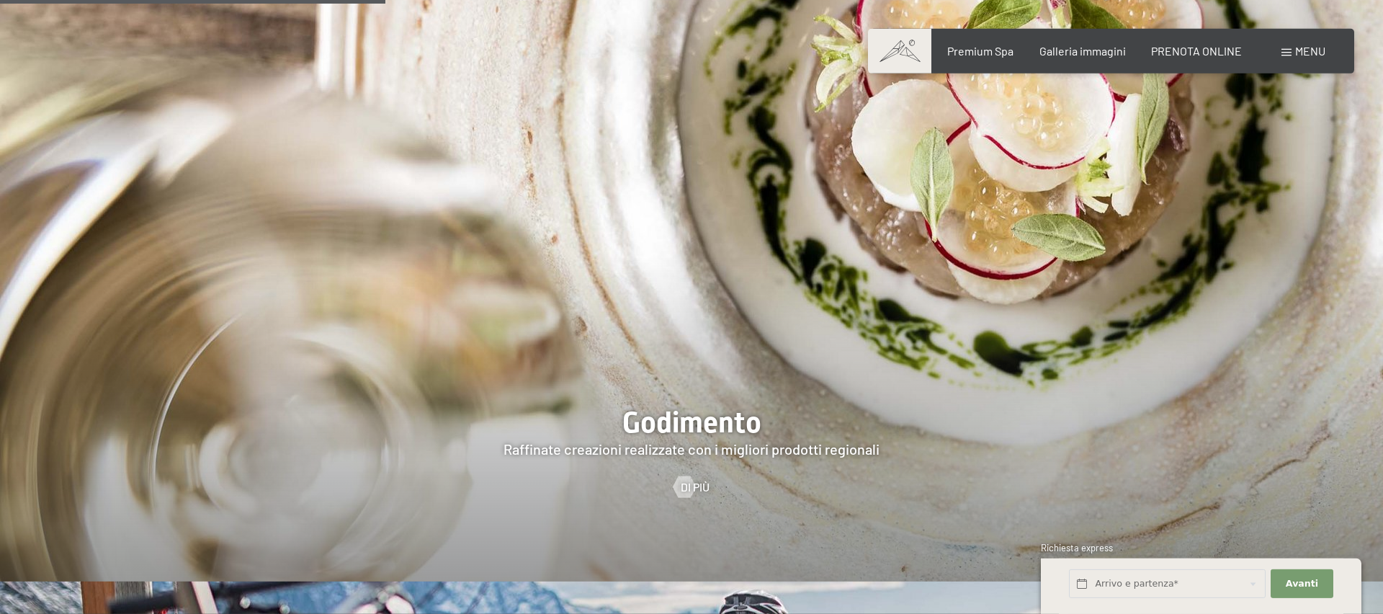
scroll to position [2816, 0]
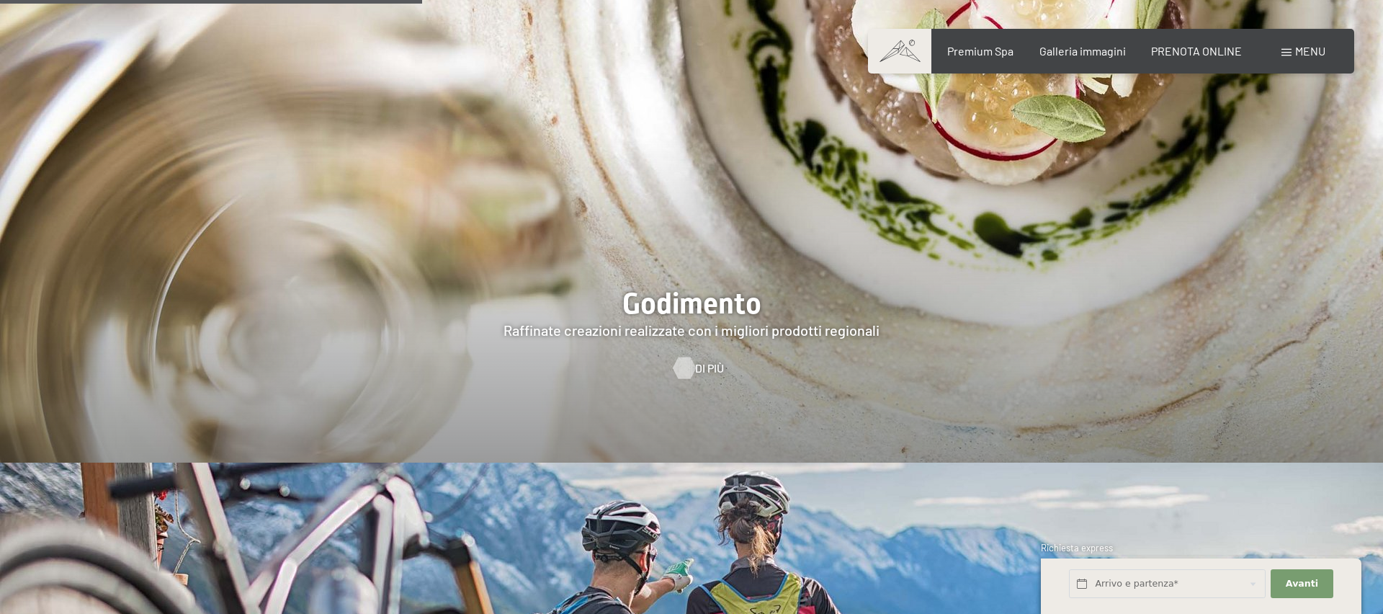
click at [690, 357] on div at bounding box center [684, 368] width 12 height 22
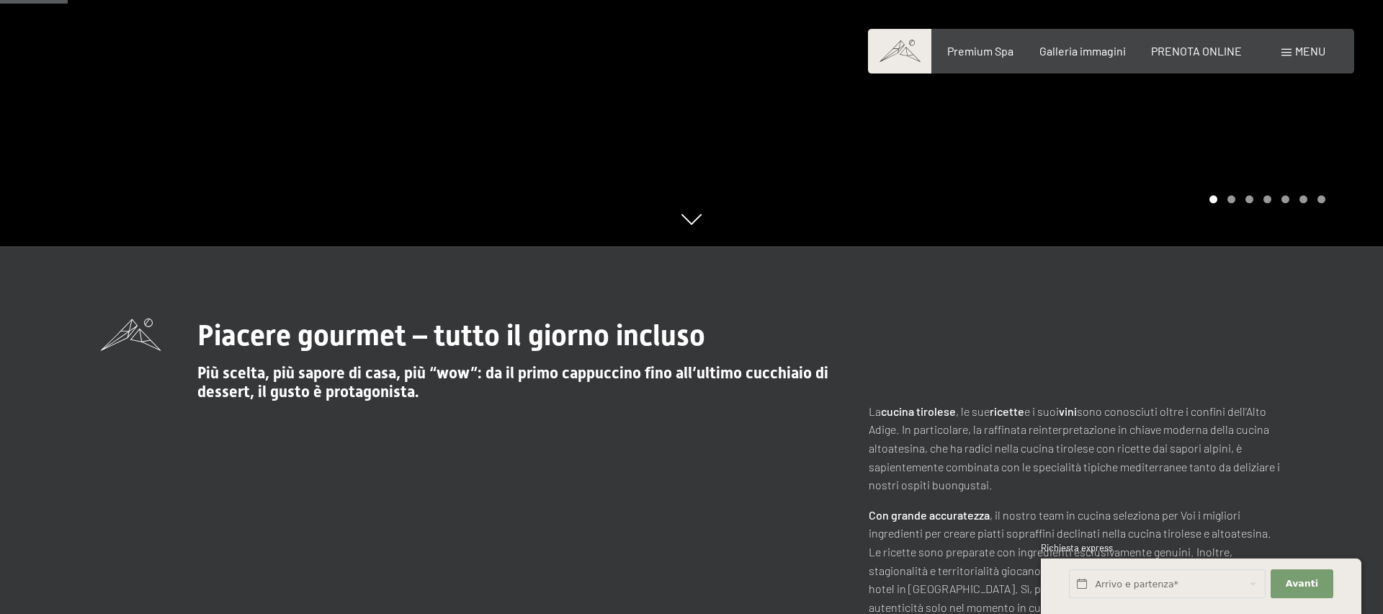
scroll to position [367, 0]
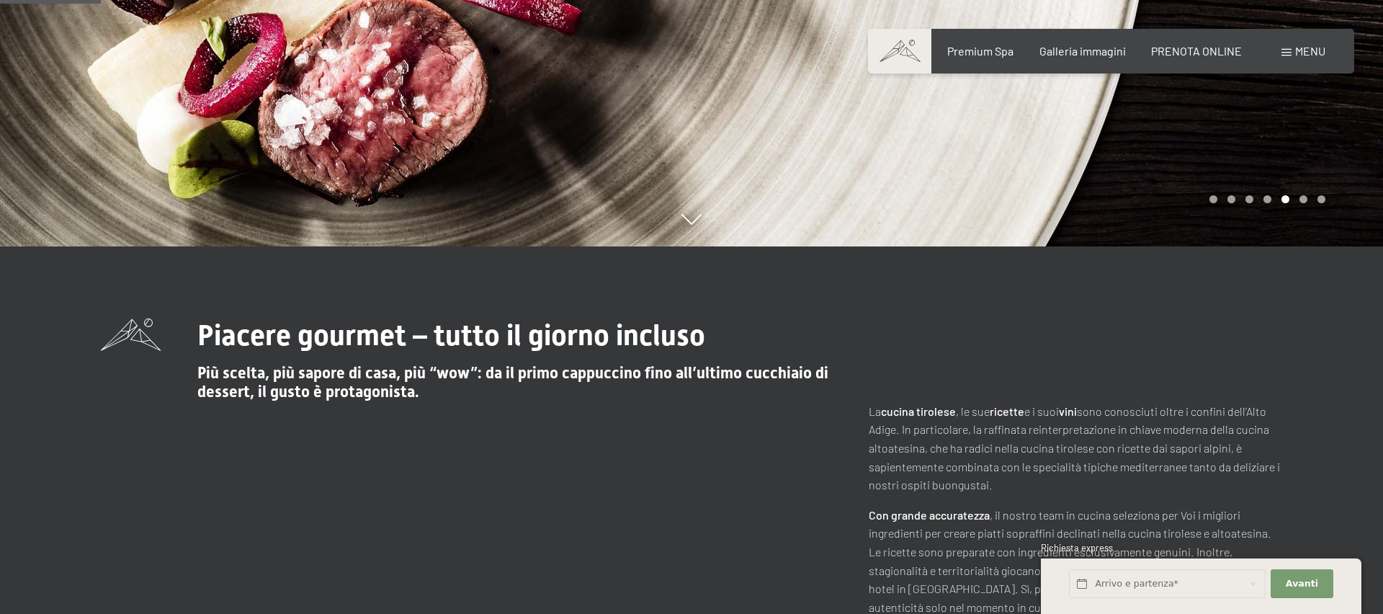
click at [490, 365] on span "Più scelta, più sapore di casa, più “wow”: da il primo cappuccino fino all’ulti…" at bounding box center [512, 382] width 631 height 37
